Goal: Transaction & Acquisition: Purchase product/service

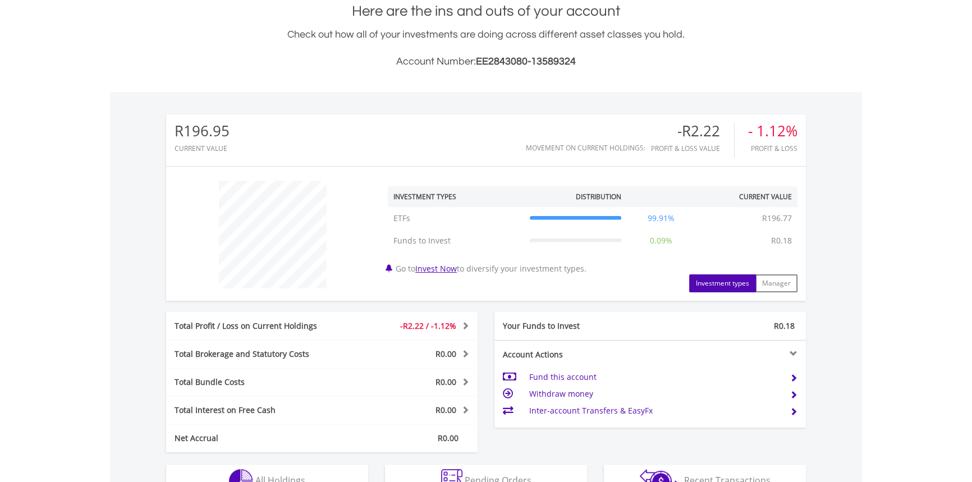
scroll to position [466, 0]
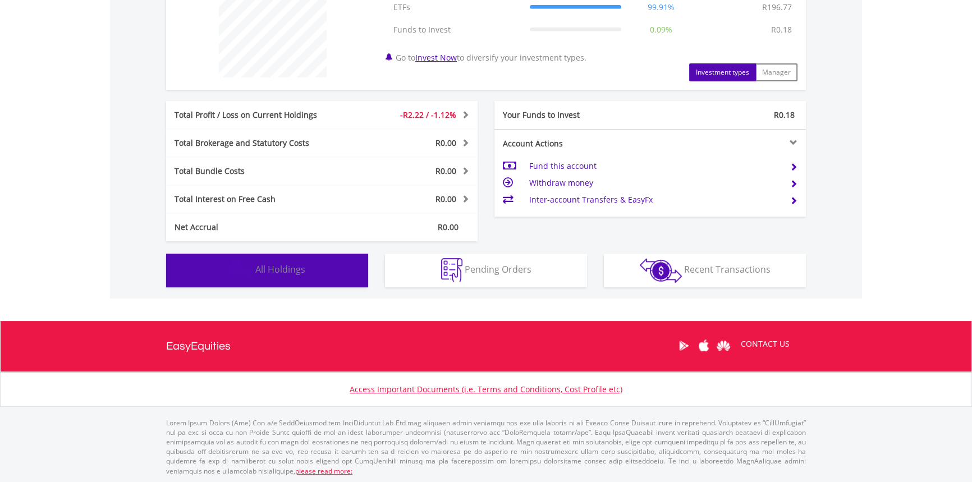
click at [308, 277] on button "Holdings All Holdings" at bounding box center [267, 271] width 202 height 34
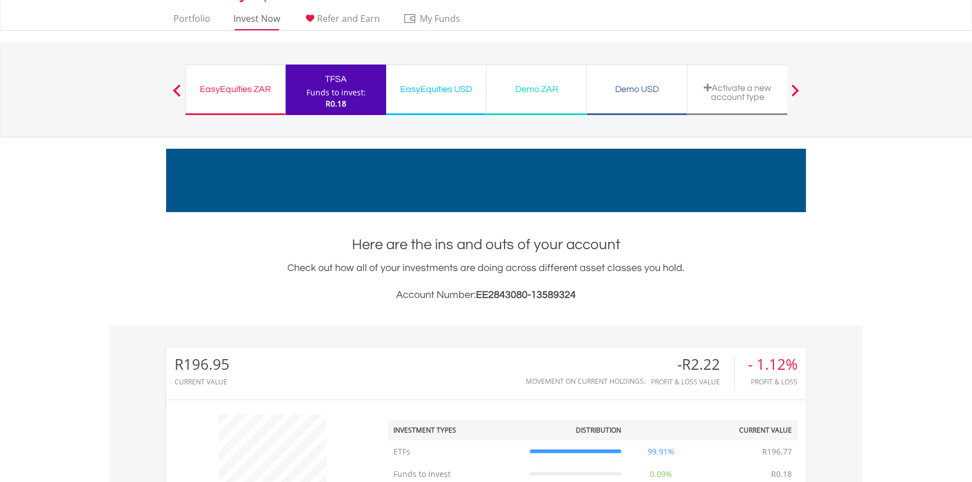
scroll to position [0, 0]
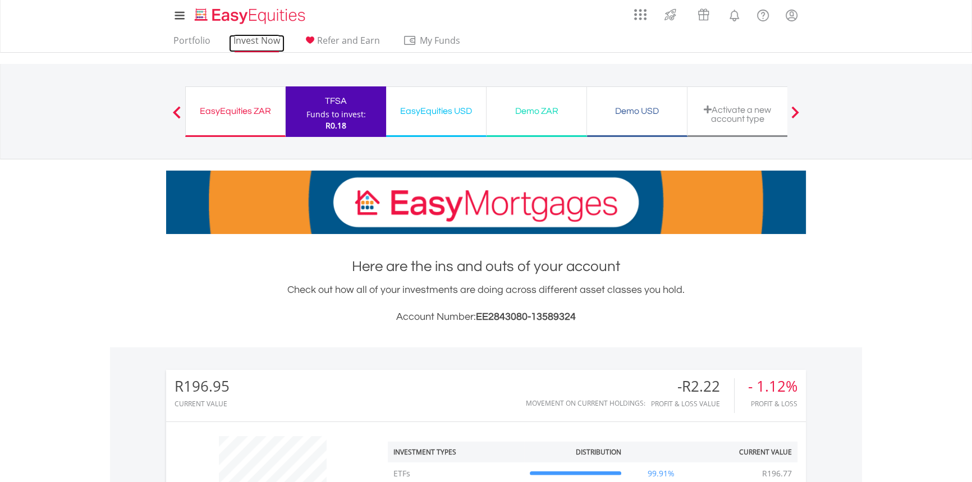
click at [261, 43] on link "Invest Now" at bounding box center [257, 43] width 56 height 17
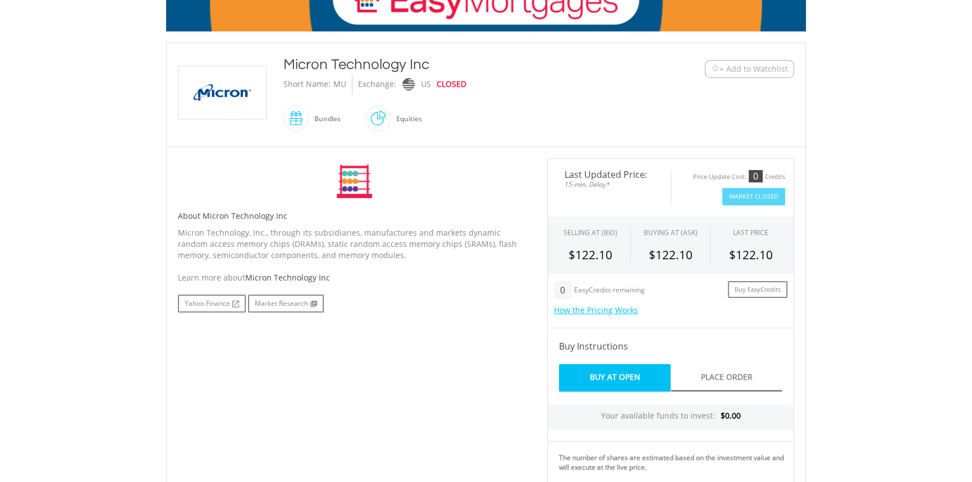
scroll to position [204, 0]
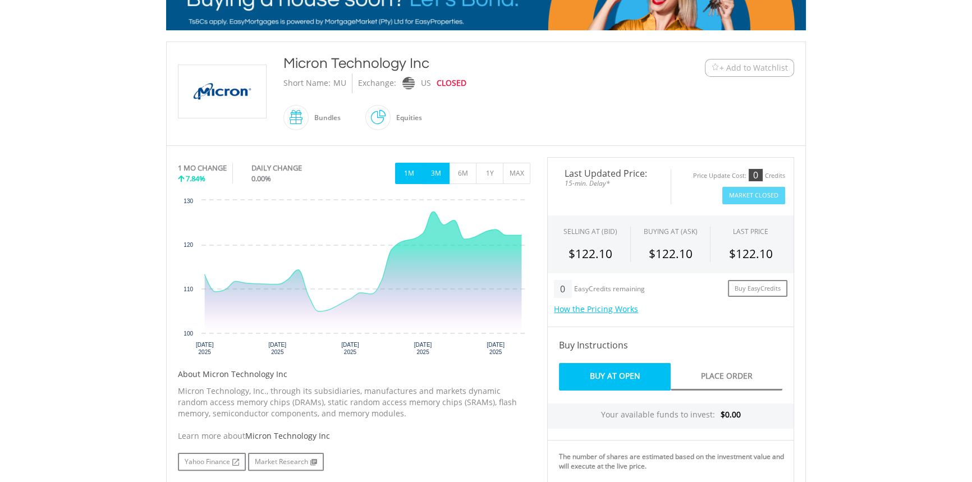
click at [432, 173] on button "3M" at bounding box center [435, 173] width 27 height 21
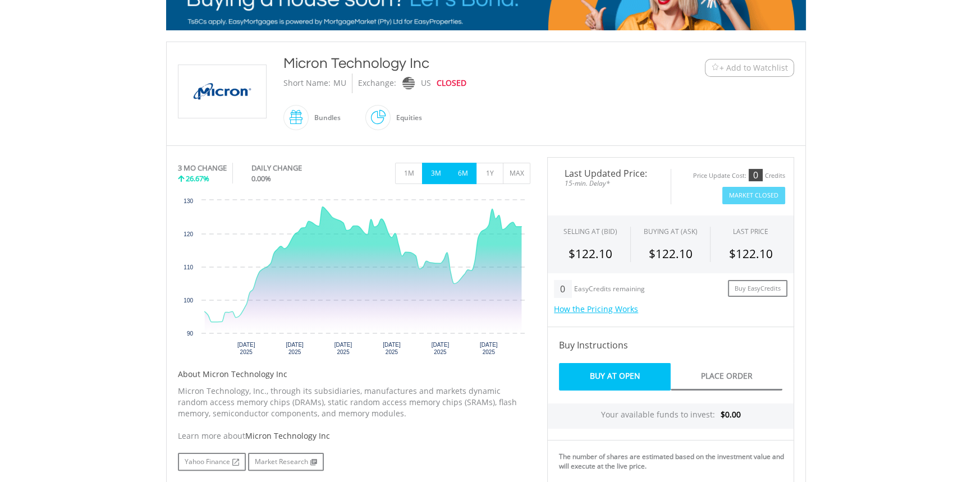
click at [469, 180] on button "6M" at bounding box center [462, 173] width 27 height 21
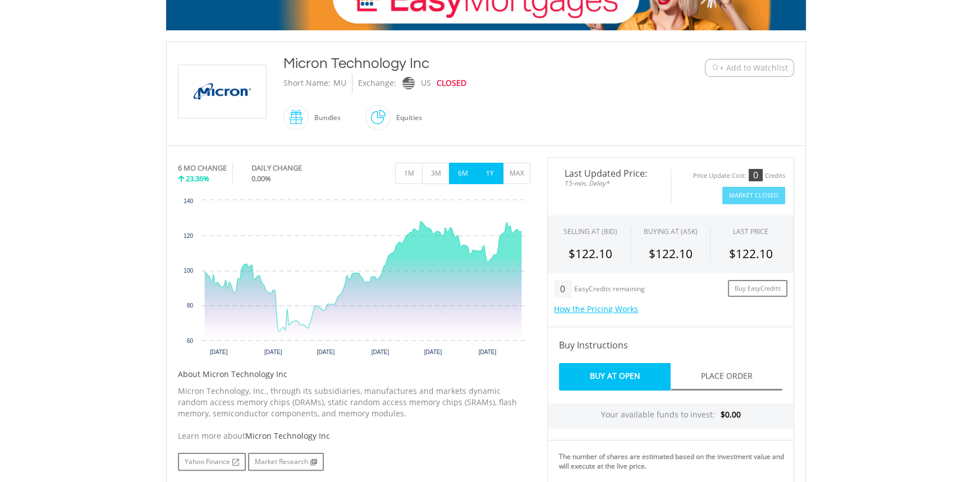
click at [489, 180] on button "1Y" at bounding box center [489, 173] width 27 height 21
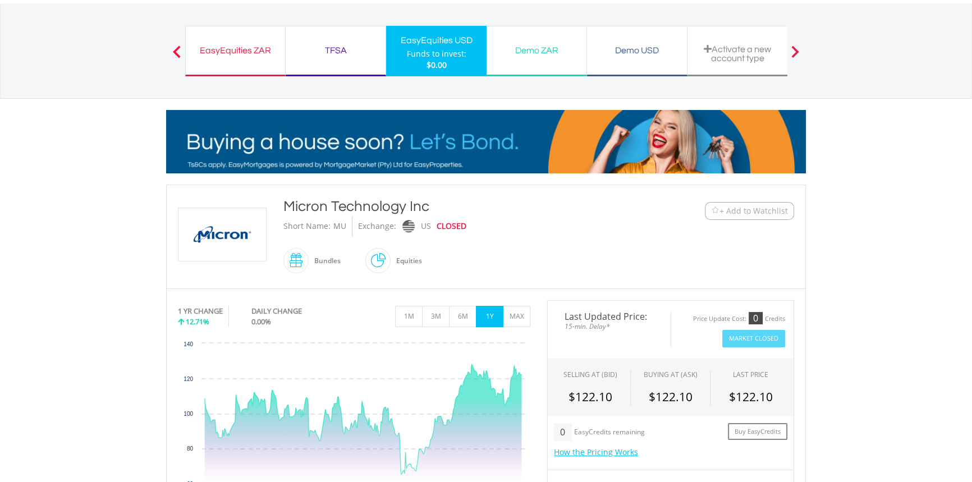
scroll to position [0, 0]
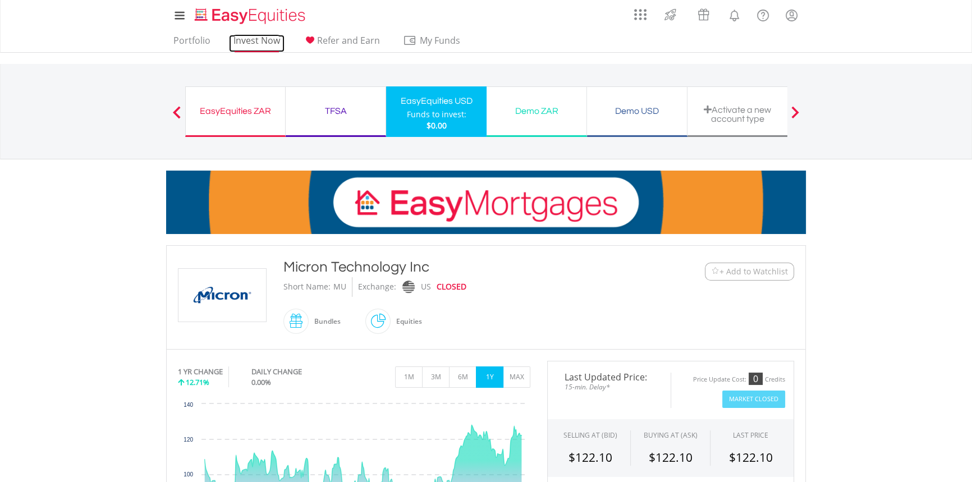
click at [236, 41] on link "Invest Now" at bounding box center [257, 43] width 56 height 17
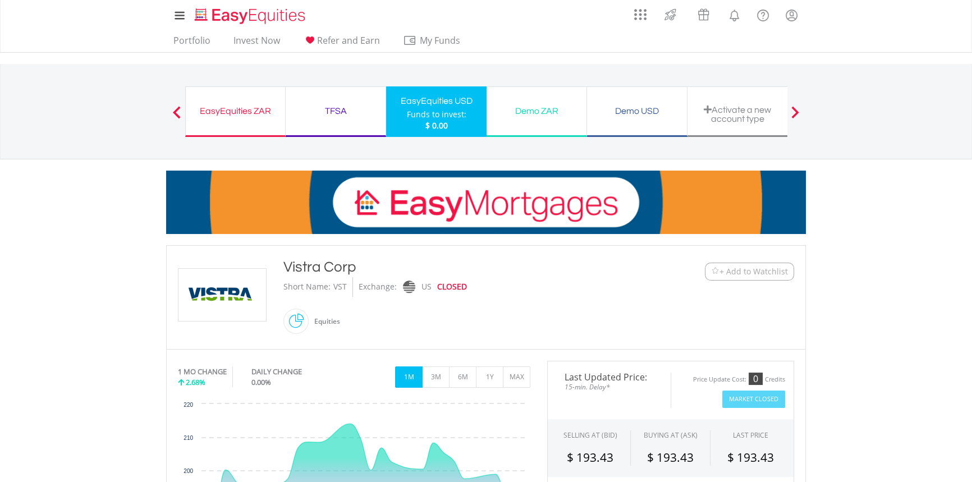
scroll to position [306, 0]
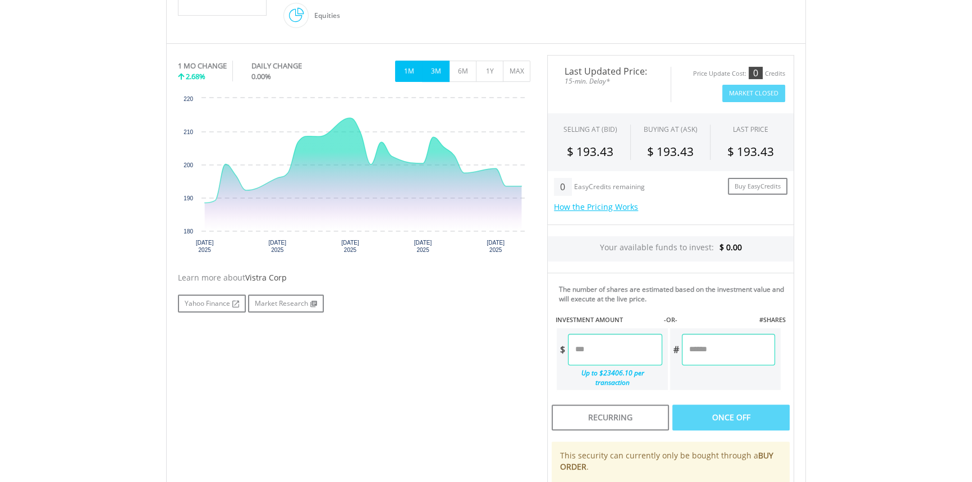
click at [438, 75] on button "3M" at bounding box center [435, 71] width 27 height 21
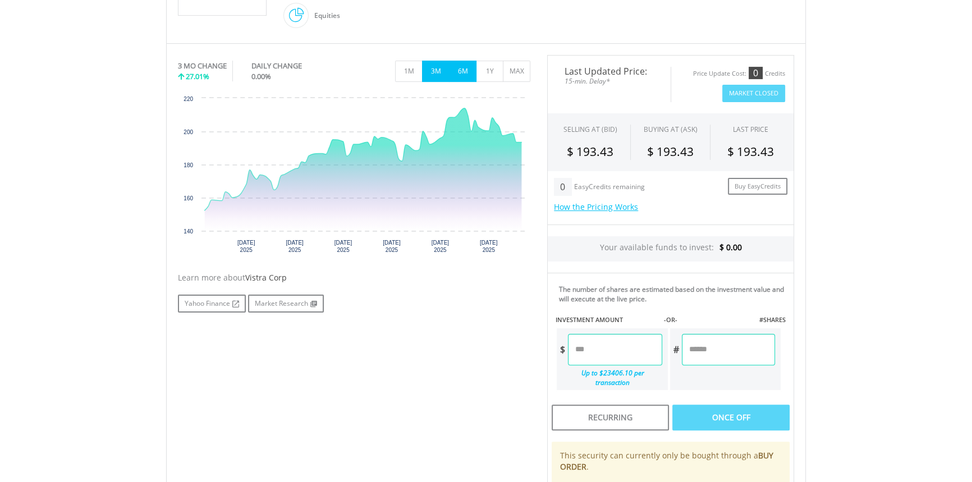
click at [457, 74] on button "6M" at bounding box center [462, 71] width 27 height 21
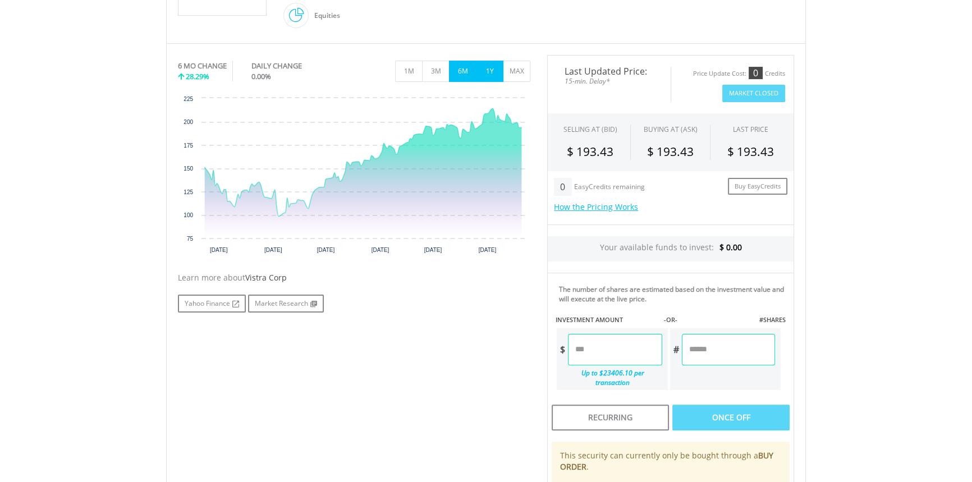
click at [492, 70] on button "1Y" at bounding box center [489, 71] width 27 height 21
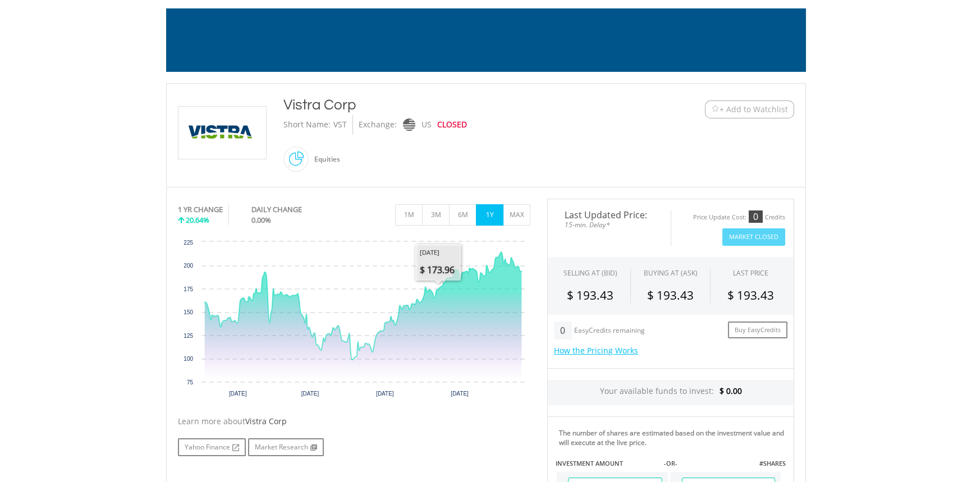
scroll to position [0, 0]
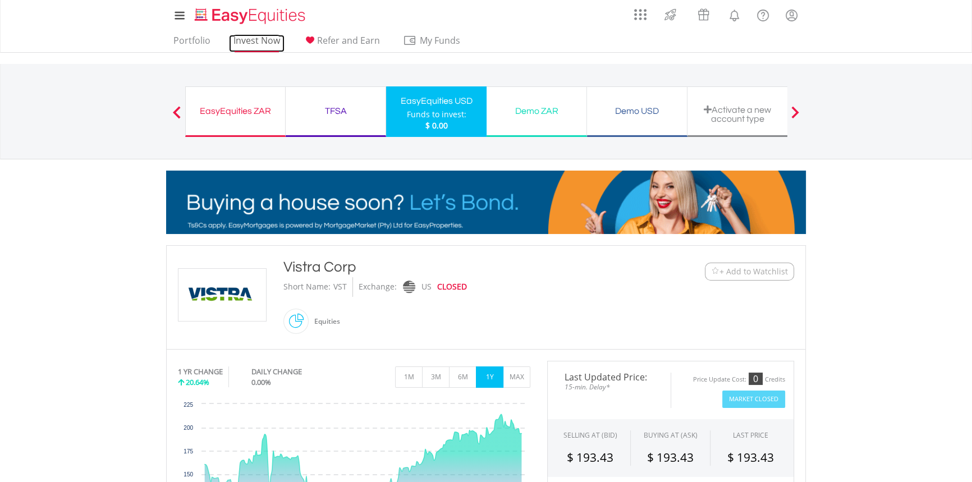
click at [259, 42] on link "Invest Now" at bounding box center [257, 43] width 56 height 17
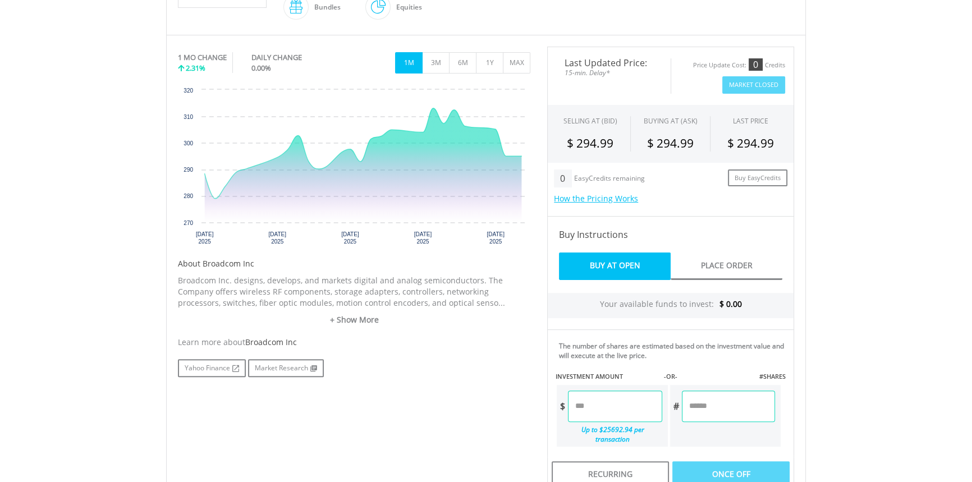
scroll to position [306, 0]
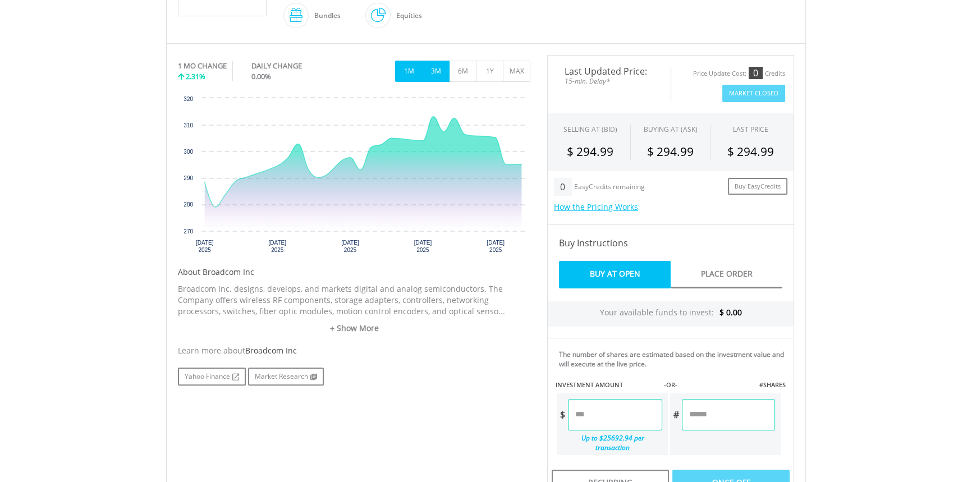
click at [438, 67] on button "3M" at bounding box center [435, 71] width 27 height 21
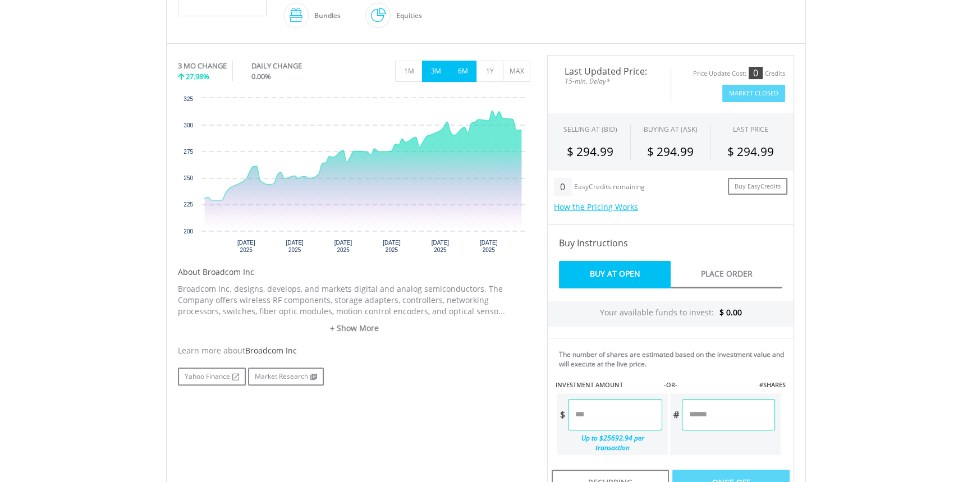
click at [460, 68] on button "6M" at bounding box center [462, 71] width 27 height 21
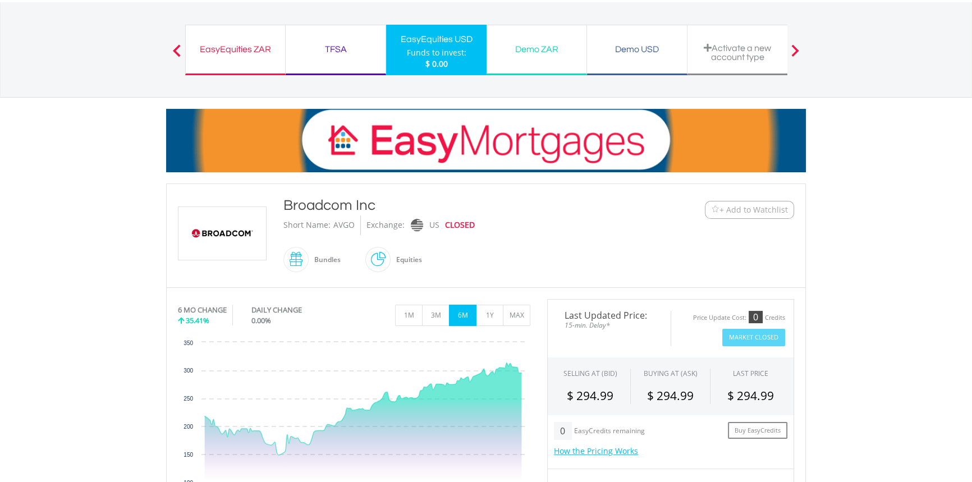
scroll to position [50, 0]
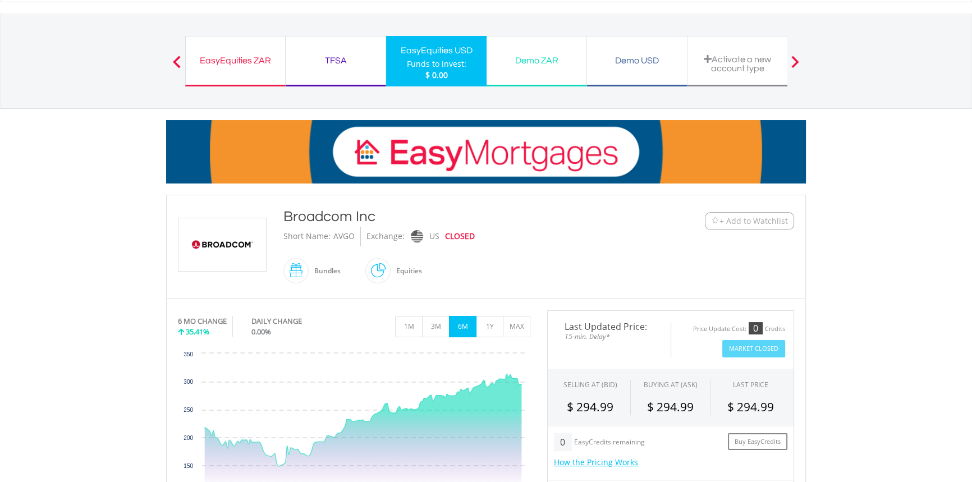
click at [727, 221] on span "+ Add to Watchlist" at bounding box center [753, 220] width 68 height 11
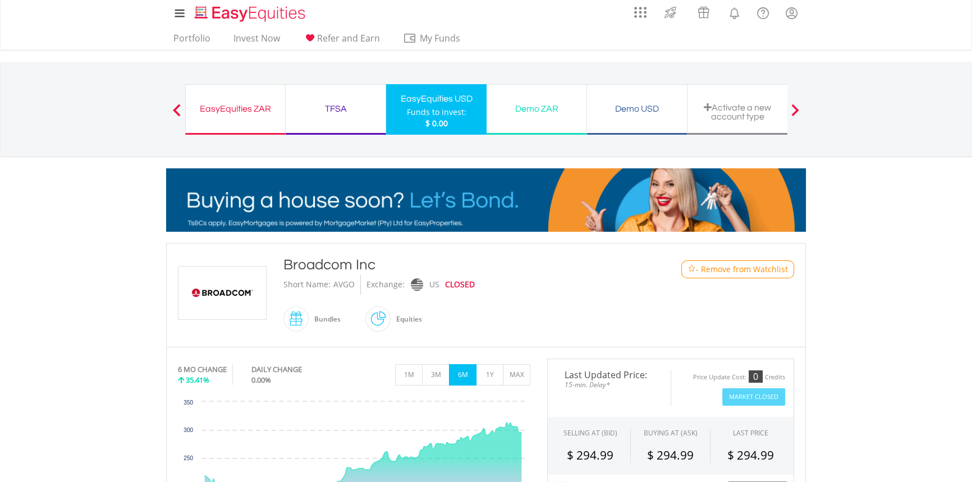
scroll to position [0, 0]
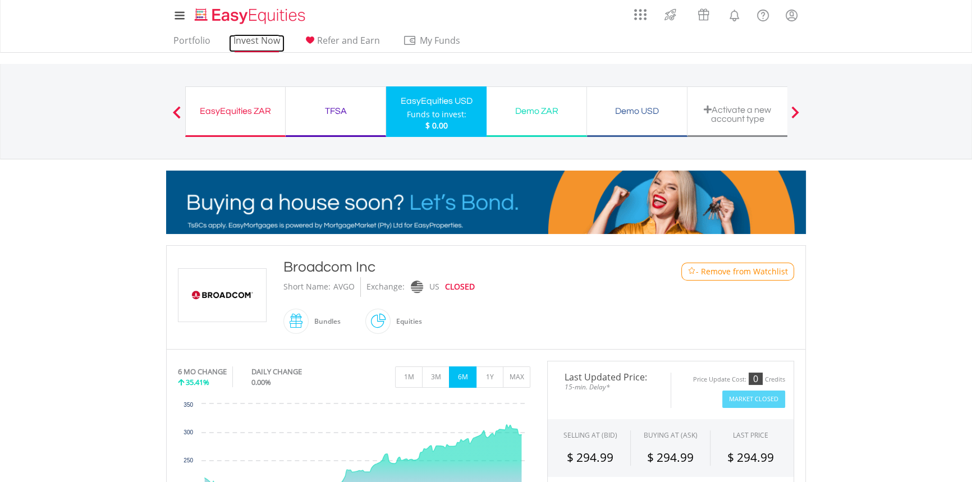
click at [262, 39] on link "Invest Now" at bounding box center [257, 43] width 56 height 17
